Goal: Check status: Check status

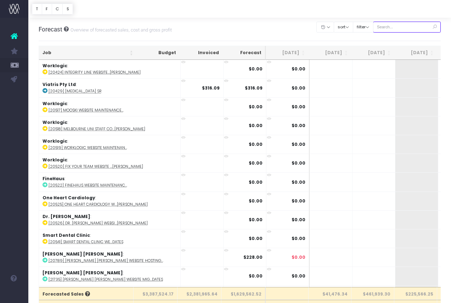
click at [402, 27] on input "text" at bounding box center [407, 27] width 68 height 11
paste input "24656"
type input "24656"
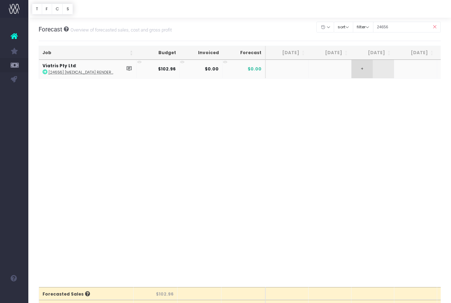
click at [358, 69] on span "+" at bounding box center [361, 69] width 21 height 18
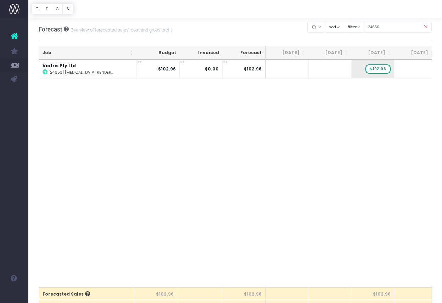
click at [215, 232] on div "Job Budget Invoiced Forecast [DATE] Aug [DATE] Oct [DATE] Dec [DATE] Feb [DATE]…" at bounding box center [235, 173] width 393 height 227
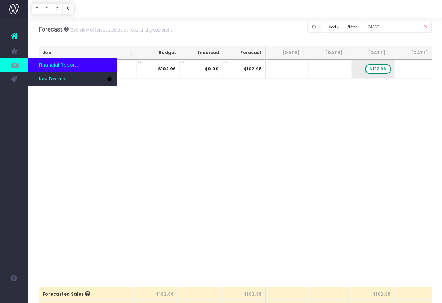
click at [11, 65] on icon at bounding box center [14, 65] width 7 height 8
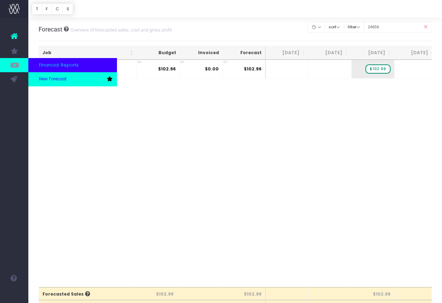
click at [81, 81] on link "New Forecast" at bounding box center [72, 79] width 89 height 14
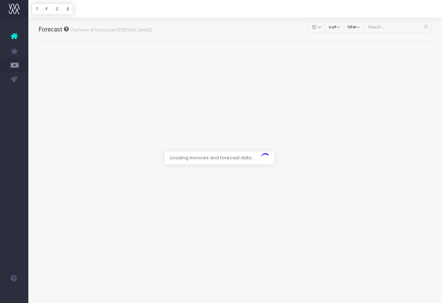
click at [368, 27] on div at bounding box center [221, 151] width 442 height 303
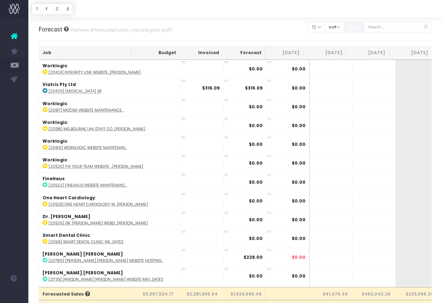
click at [364, 27] on button "filter" at bounding box center [354, 27] width 21 height 11
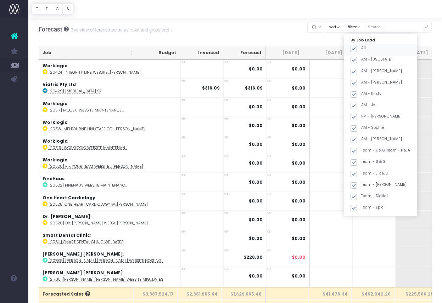
click at [357, 48] on span at bounding box center [353, 49] width 6 height 6
click at [364, 48] on input "All" at bounding box center [363, 47] width 5 height 5
checkbox input "false"
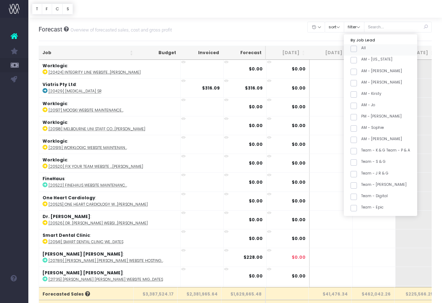
checkbox input "false"
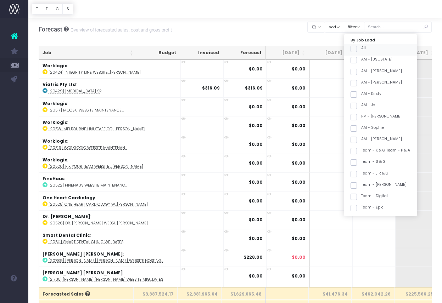
checkbox input "false"
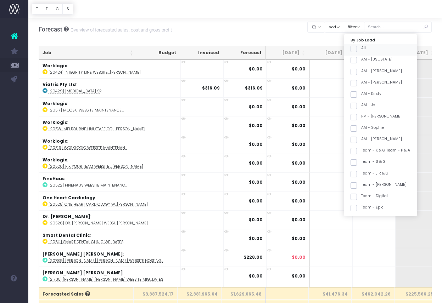
checkbox input "false"
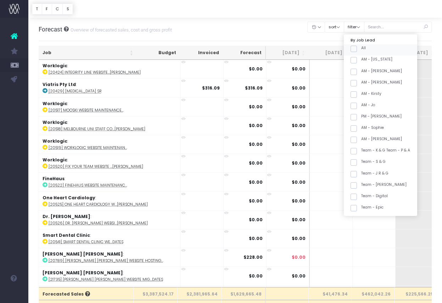
checkbox input "false"
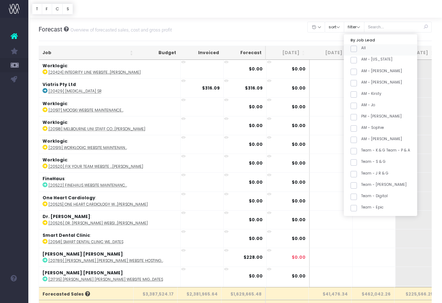
checkbox input "false"
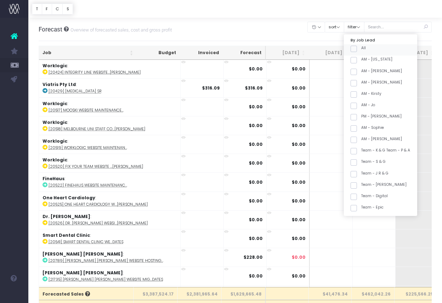
checkbox input "false"
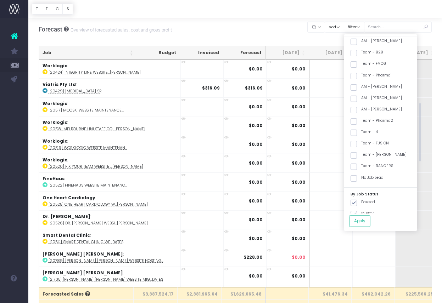
scroll to position [201, 0]
click at [357, 163] on span at bounding box center [353, 166] width 6 height 6
click at [362, 163] on input "Team - BANGERS" at bounding box center [363, 165] width 5 height 5
checkbox input "true"
click at [369, 219] on button "Apply" at bounding box center [359, 221] width 21 height 12
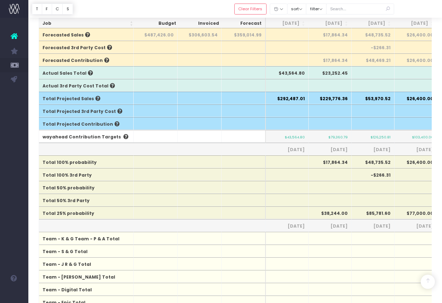
scroll to position [260, 0]
